Goal: Task Accomplishment & Management: Manage account settings

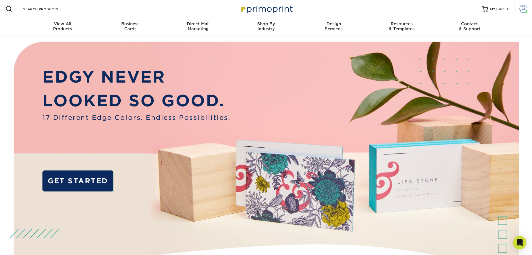
click at [526, 11] on span at bounding box center [526, 12] width 3 height 3
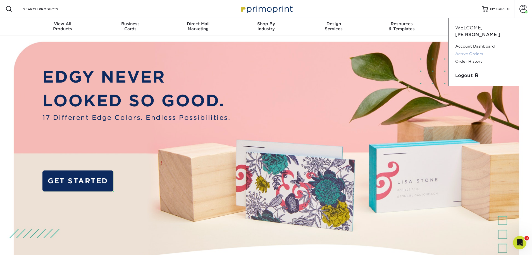
click at [477, 50] on link "Active Orders" at bounding box center [490, 54] width 70 height 8
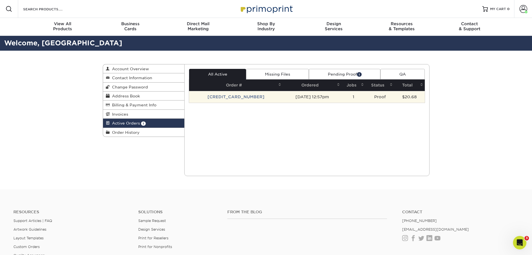
click at [223, 98] on td "[CREDIT_CARD_NUMBER]" at bounding box center [236, 97] width 94 height 12
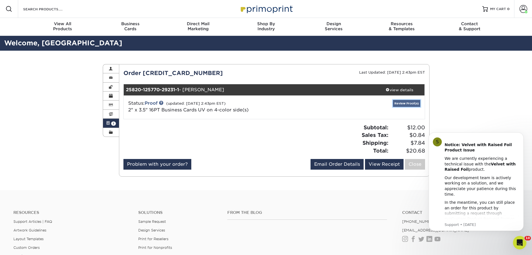
click at [418, 101] on link "Review Proof(s)" at bounding box center [406, 103] width 27 height 7
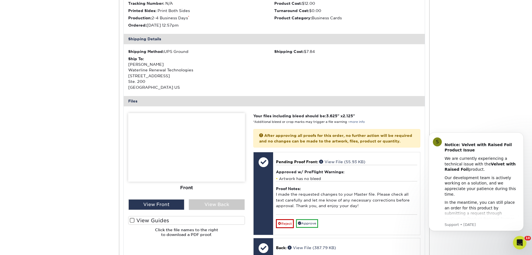
scroll to position [168, 0]
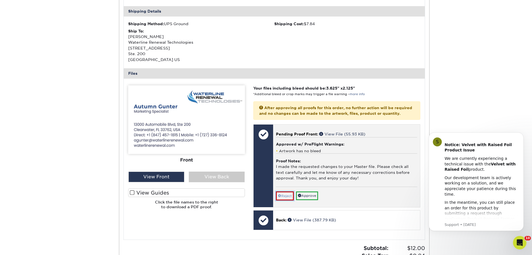
click at [283, 200] on link "Reject" at bounding box center [285, 195] width 18 height 9
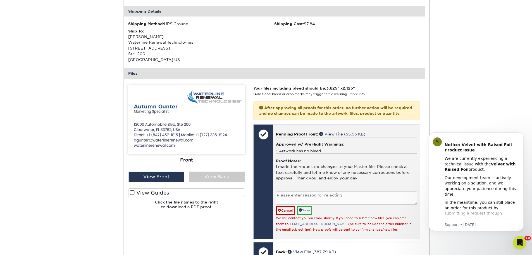
click at [292, 202] on textarea at bounding box center [346, 197] width 141 height 13
type textarea "She doesn't have a direct number. Please only list her mobile"
click at [309, 214] on link "Save" at bounding box center [304, 210] width 15 height 9
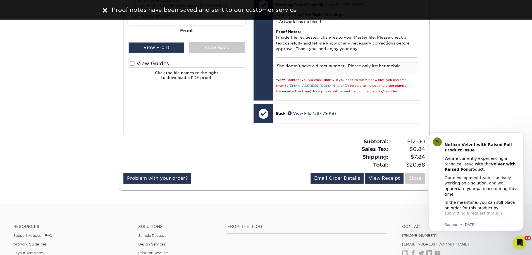
scroll to position [307, 0]
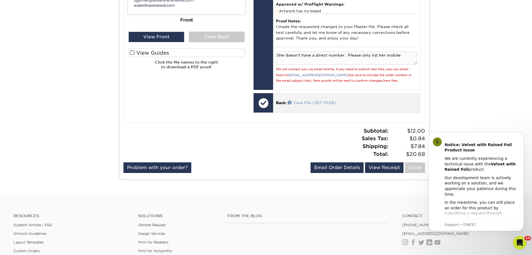
click at [315, 105] on link "View File (387.79 KB)" at bounding box center [312, 102] width 48 height 4
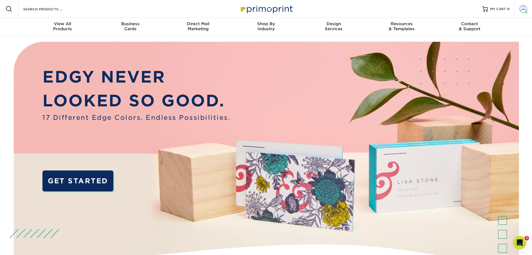
click at [520, 12] on span at bounding box center [524, 9] width 8 height 8
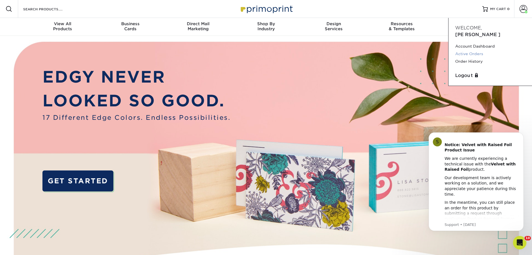
click at [471, 50] on link "Active Orders" at bounding box center [490, 54] width 70 height 8
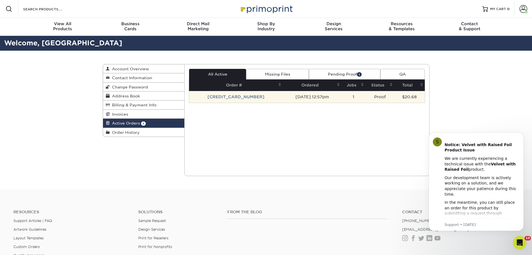
click at [303, 97] on td "[DATE] 12:57pm" at bounding box center [312, 97] width 59 height 12
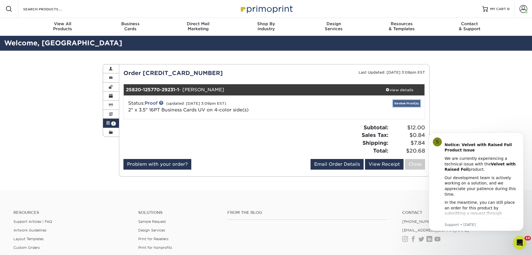
click at [400, 102] on link "Review Proof(s)" at bounding box center [406, 103] width 27 height 7
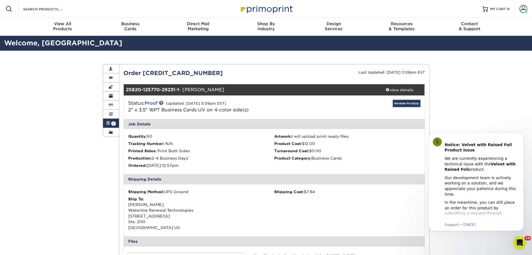
scroll to position [168, 0]
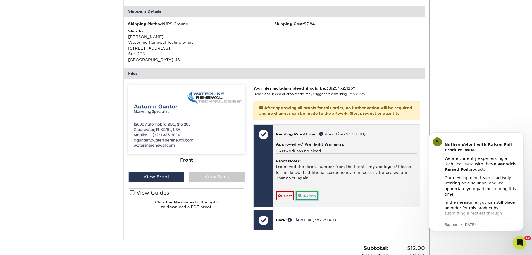
click at [305, 200] on link "Approve" at bounding box center [307, 195] width 22 height 9
